Goal: Navigation & Orientation: Go to known website

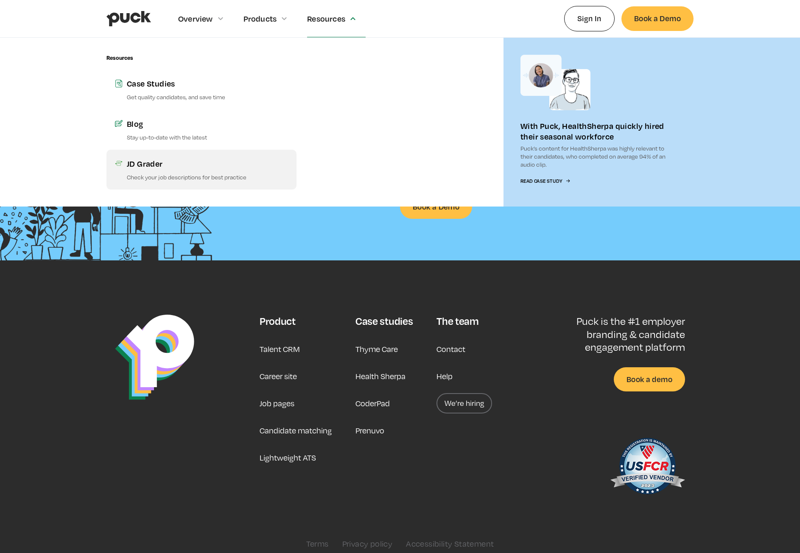
scroll to position [2061, 0]
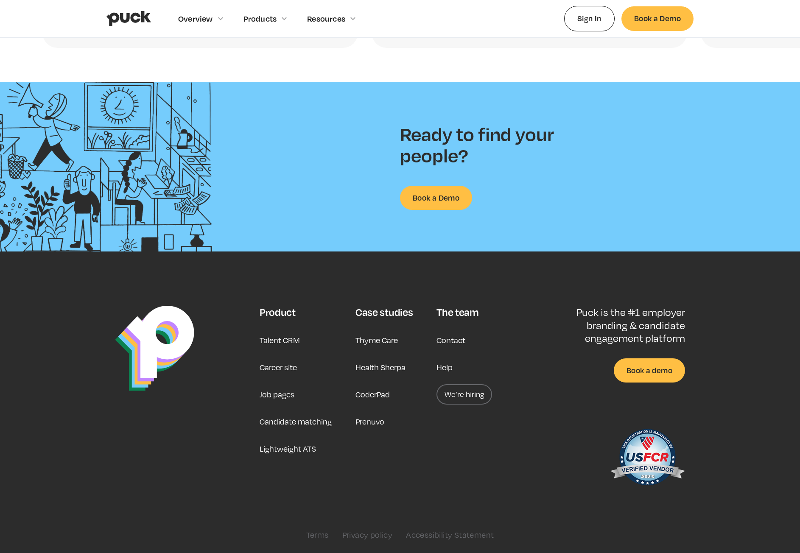
click at [280, 373] on link "Career site" at bounding box center [278, 367] width 37 height 20
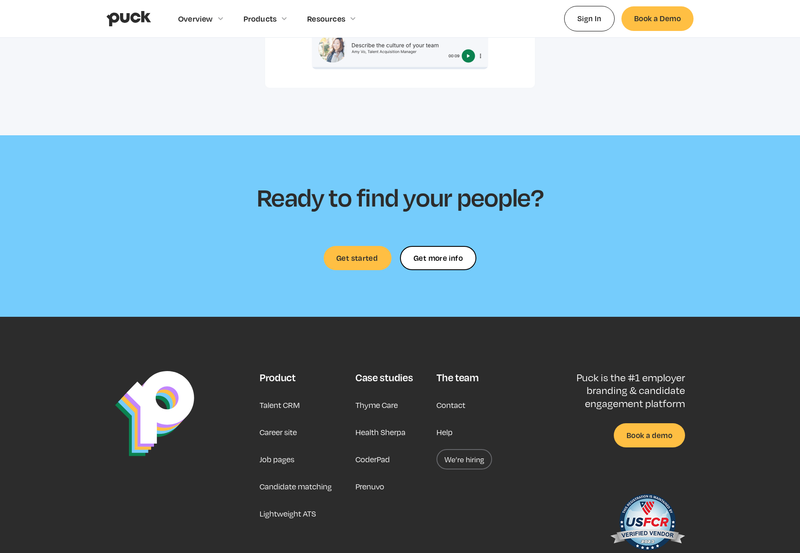
scroll to position [2384, 0]
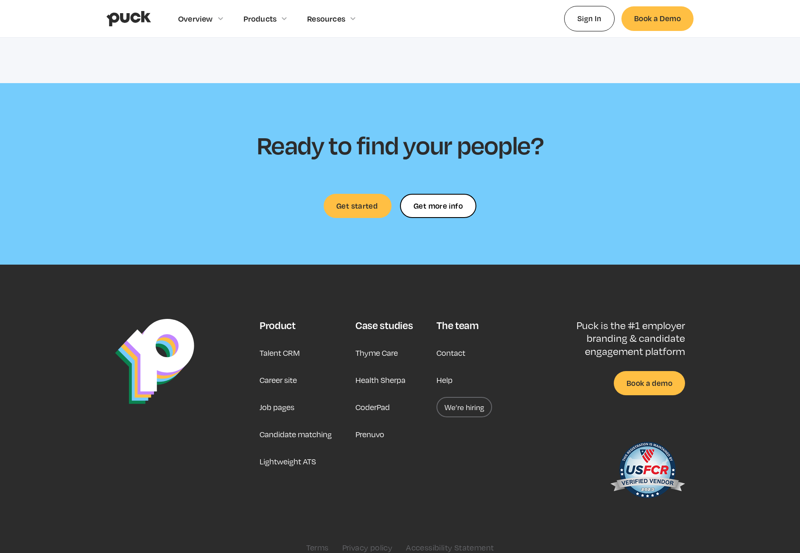
click at [279, 370] on link "Career site" at bounding box center [278, 380] width 37 height 20
